Goal: Check status

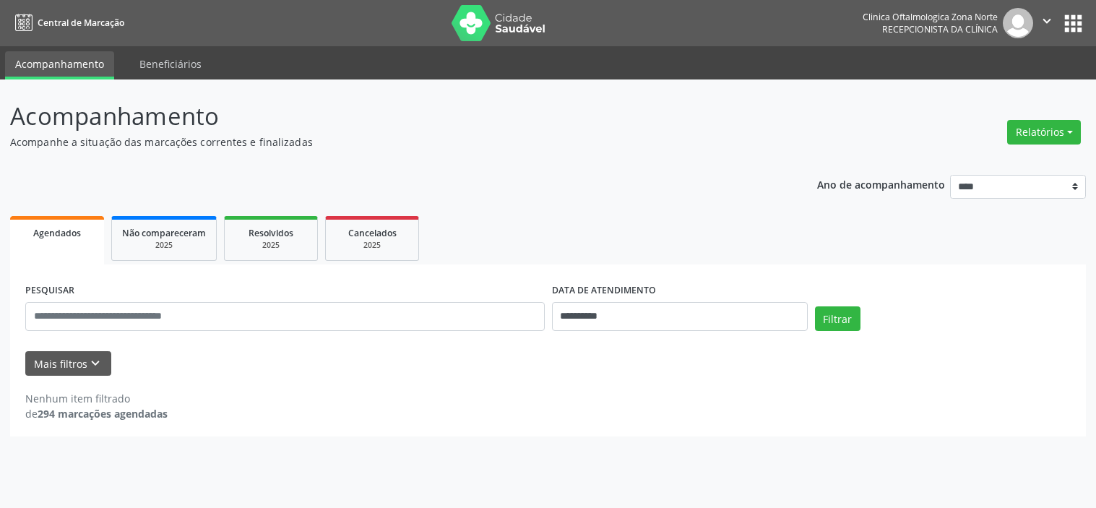
select select "*"
click at [80, 376] on div "Nenhum item filtrado de 294 marcações agendadas" at bounding box center [547, 399] width 1045 height 46
click at [113, 363] on div "Mais filtros keyboard_arrow_down" at bounding box center [548, 363] width 1052 height 25
click at [95, 369] on icon "keyboard_arrow_down" at bounding box center [95, 363] width 16 height 16
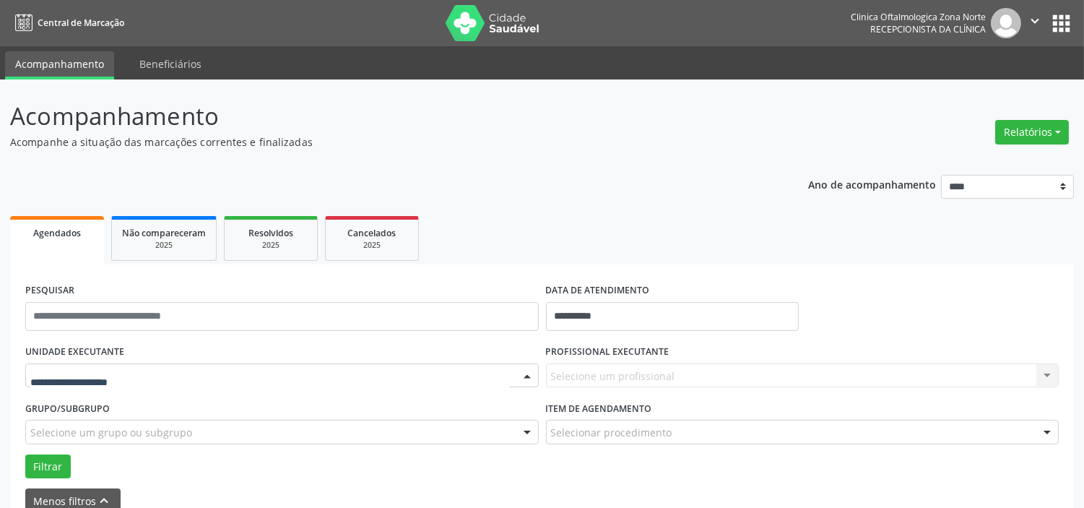
click at [148, 374] on div at bounding box center [282, 375] width 514 height 25
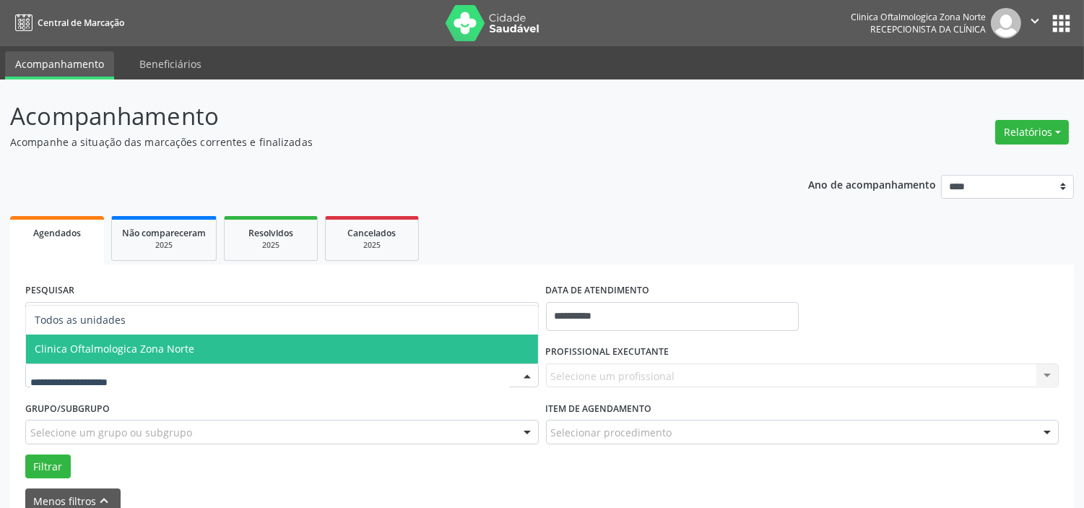
click at [155, 351] on span "Clinica Oftalmologica Zona Norte" at bounding box center [115, 349] width 160 height 14
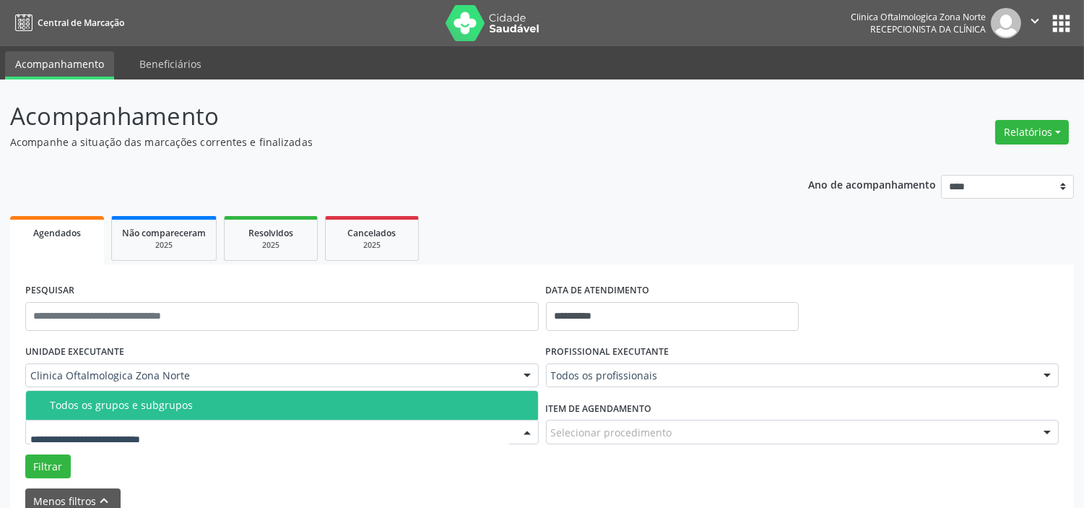
click at [154, 407] on div "Todos os grupos e subgrupos" at bounding box center [290, 405] width 480 height 12
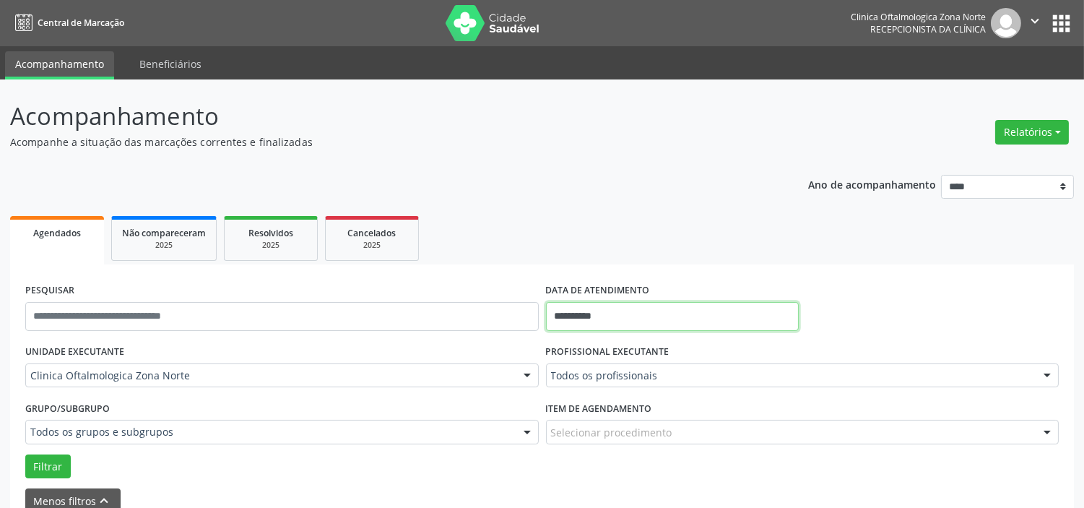
click at [631, 305] on input "**********" at bounding box center [672, 316] width 253 height 29
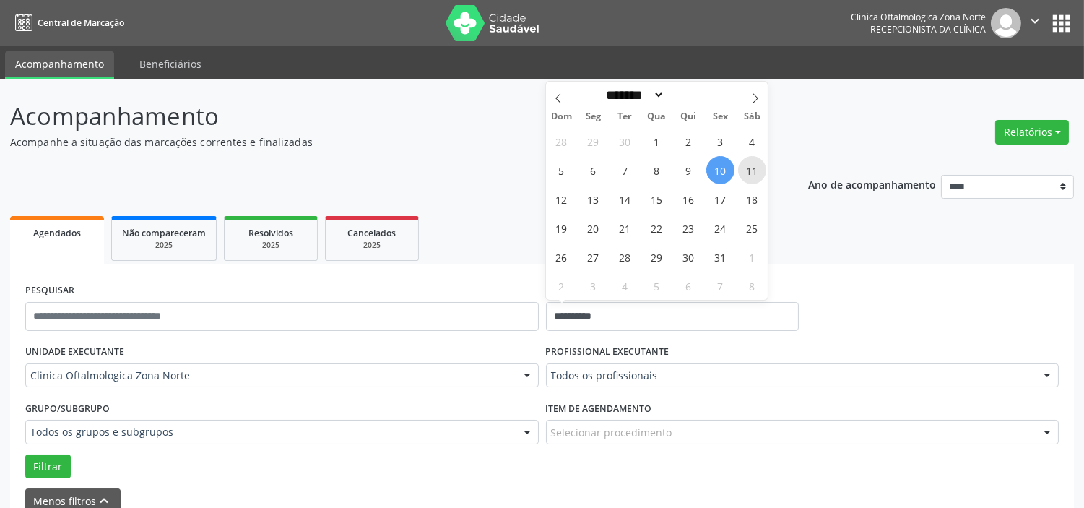
click at [750, 167] on span "11" at bounding box center [752, 170] width 28 height 28
type input "**********"
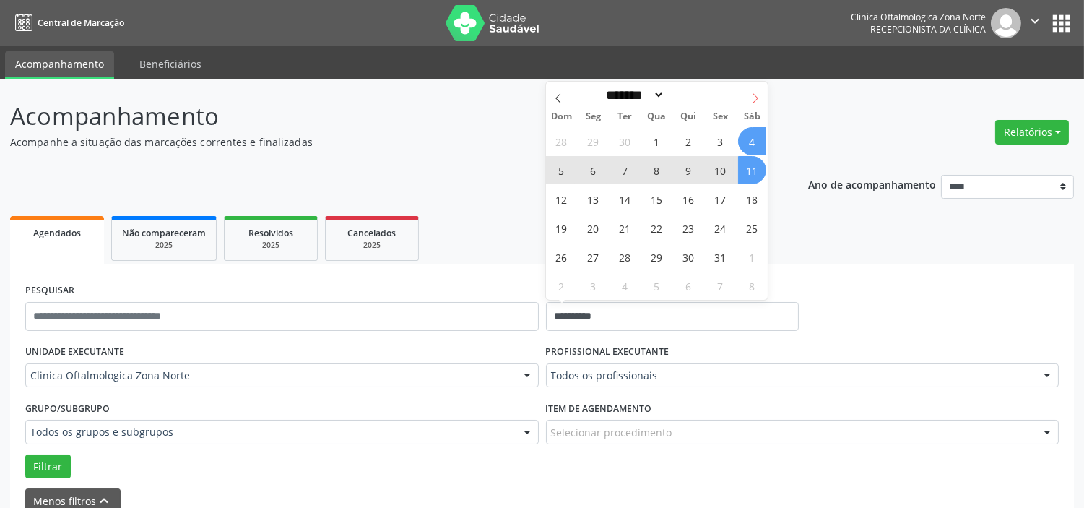
click at [750, 95] on icon at bounding box center [755, 98] width 10 height 10
select select "**"
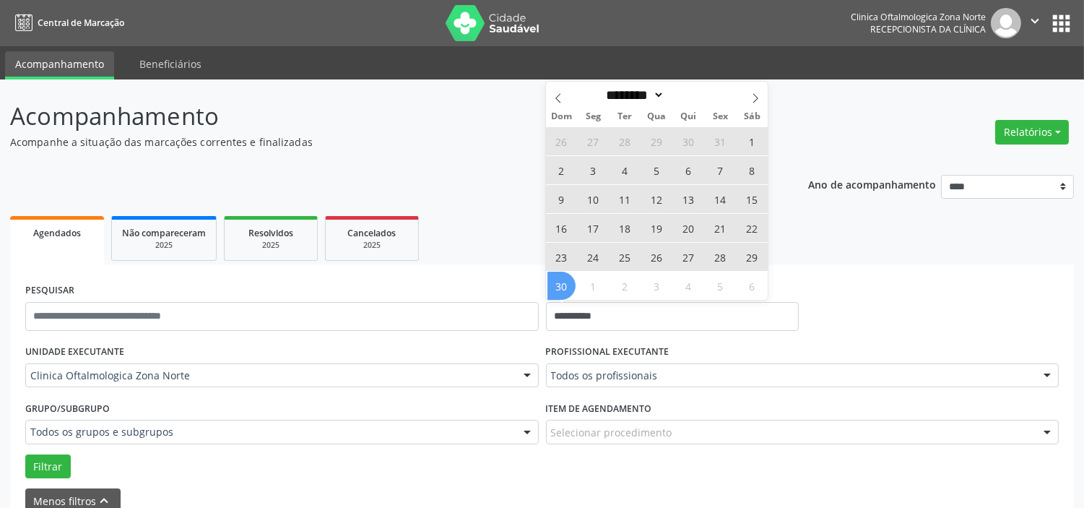
click at [559, 290] on span "30" at bounding box center [561, 286] width 28 height 28
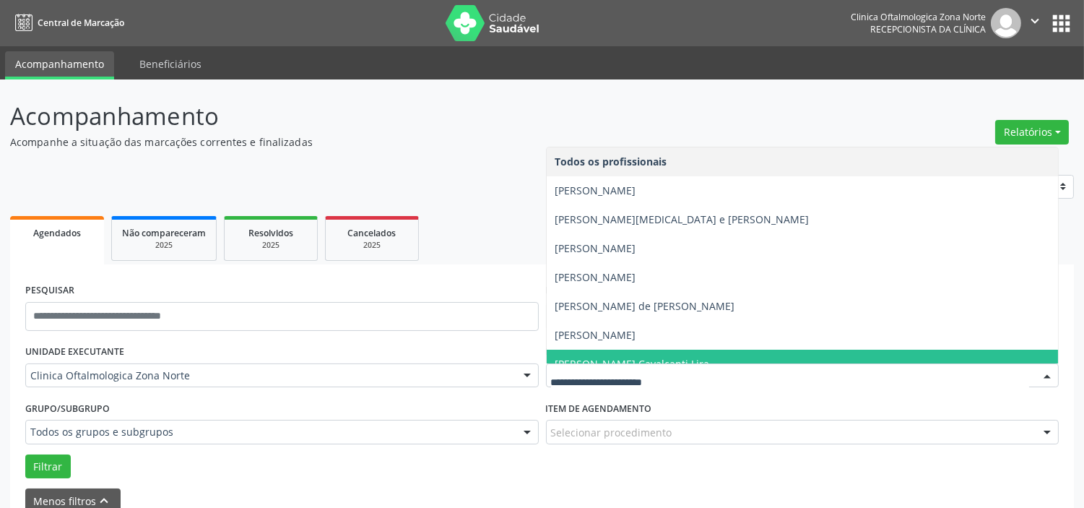
click at [595, 351] on span "[PERSON_NAME] Cavalcanti Lira" at bounding box center [803, 364] width 512 height 29
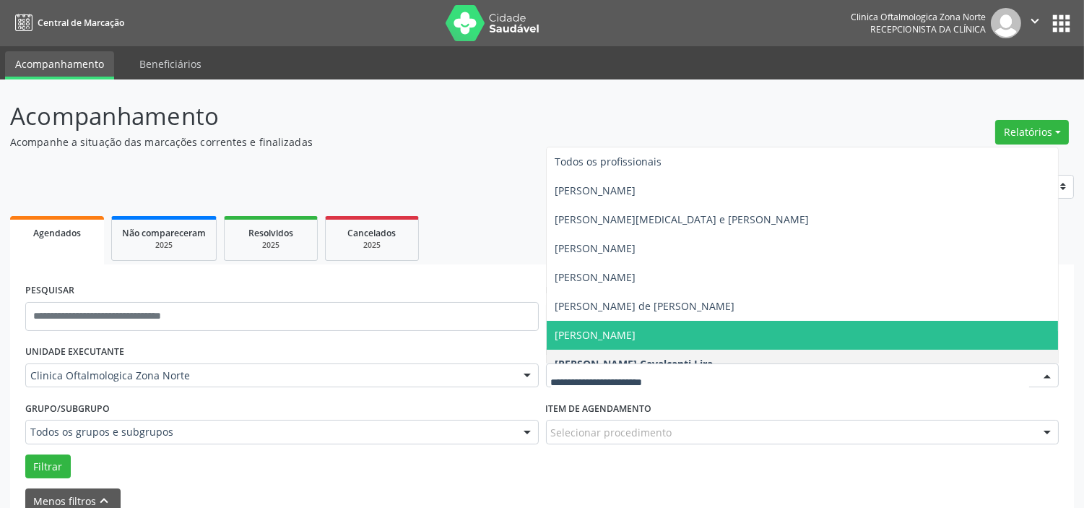
click at [608, 335] on span "[PERSON_NAME]" at bounding box center [595, 335] width 81 height 14
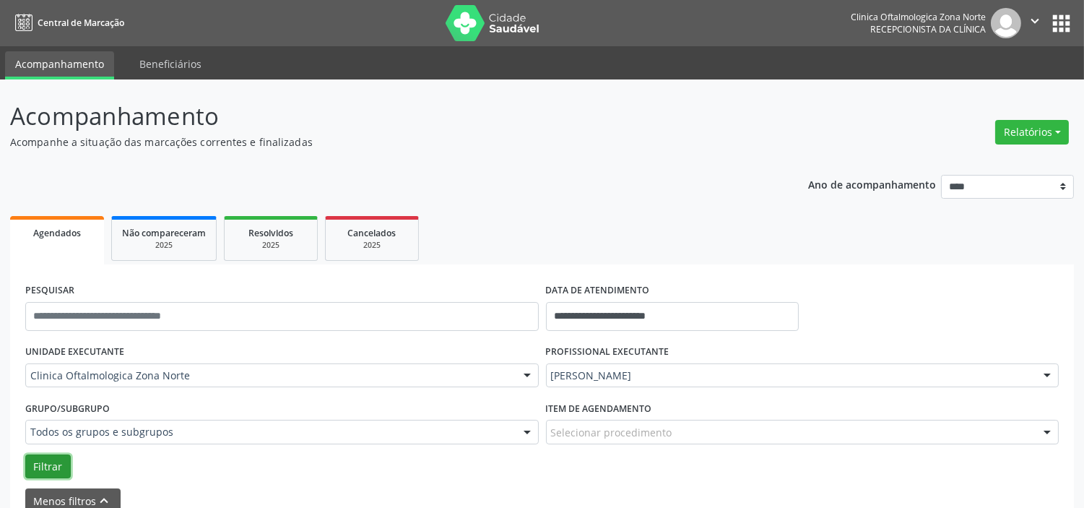
click at [45, 456] on button "Filtrar" at bounding box center [48, 466] width 46 height 25
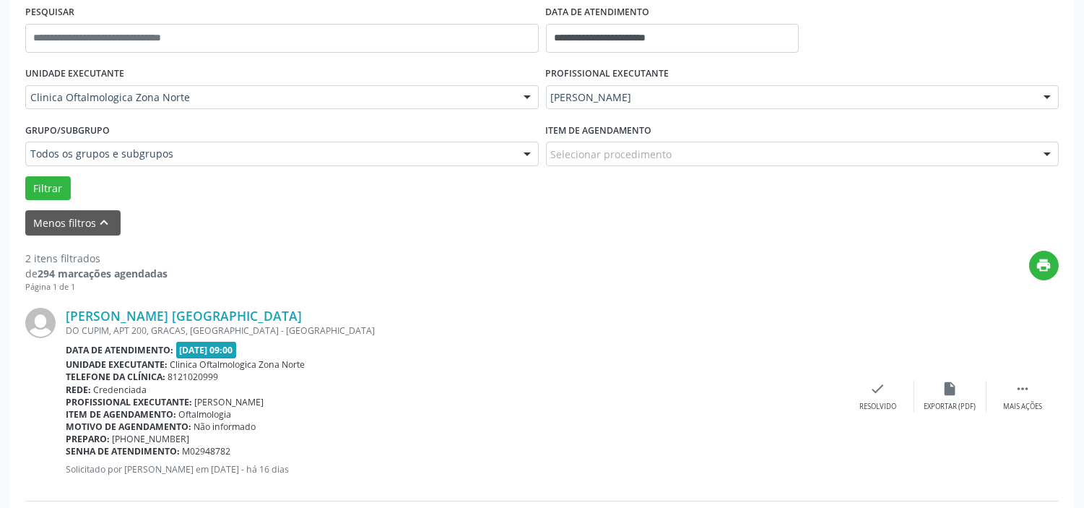
scroll to position [22, 0]
